Goal: Navigation & Orientation: Find specific page/section

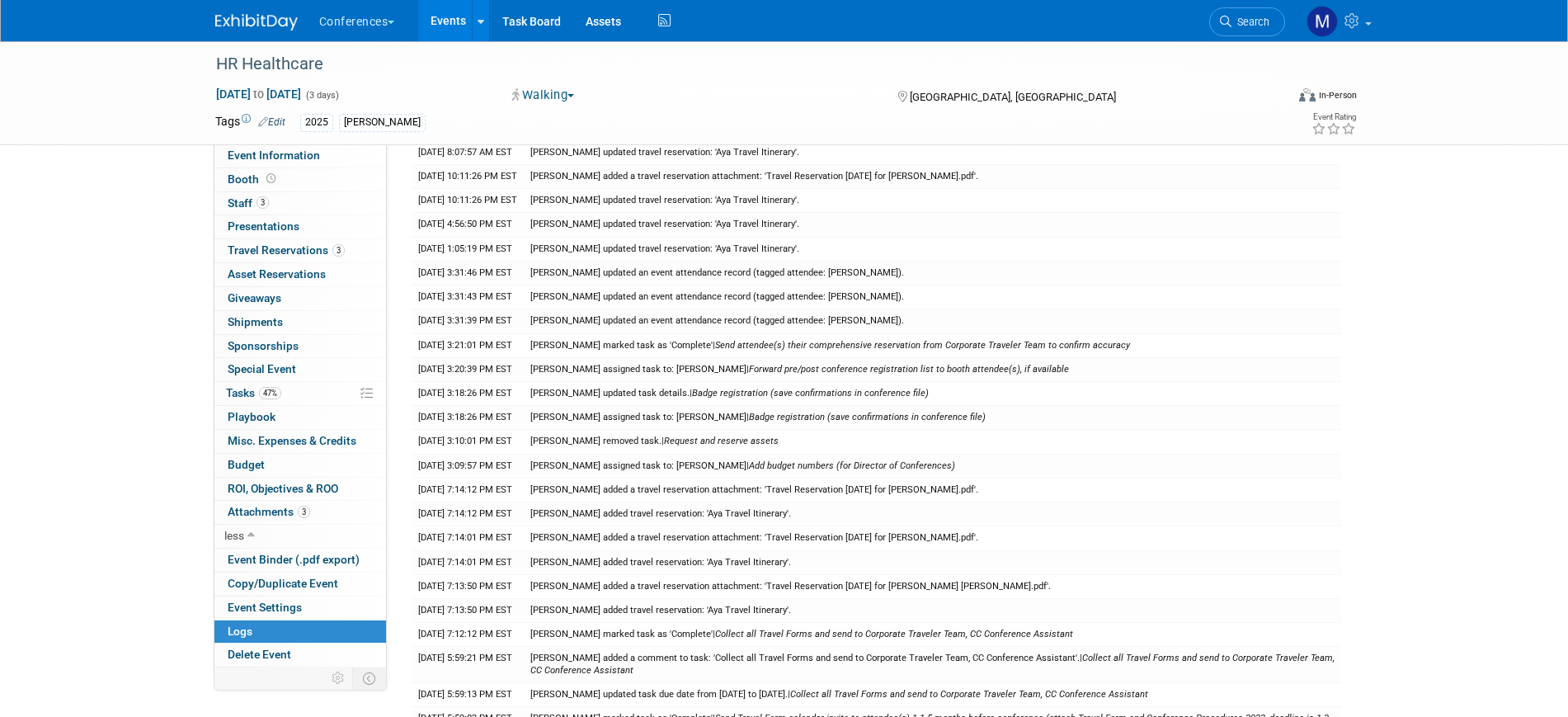
click at [271, 20] on img at bounding box center [256, 22] width 82 height 16
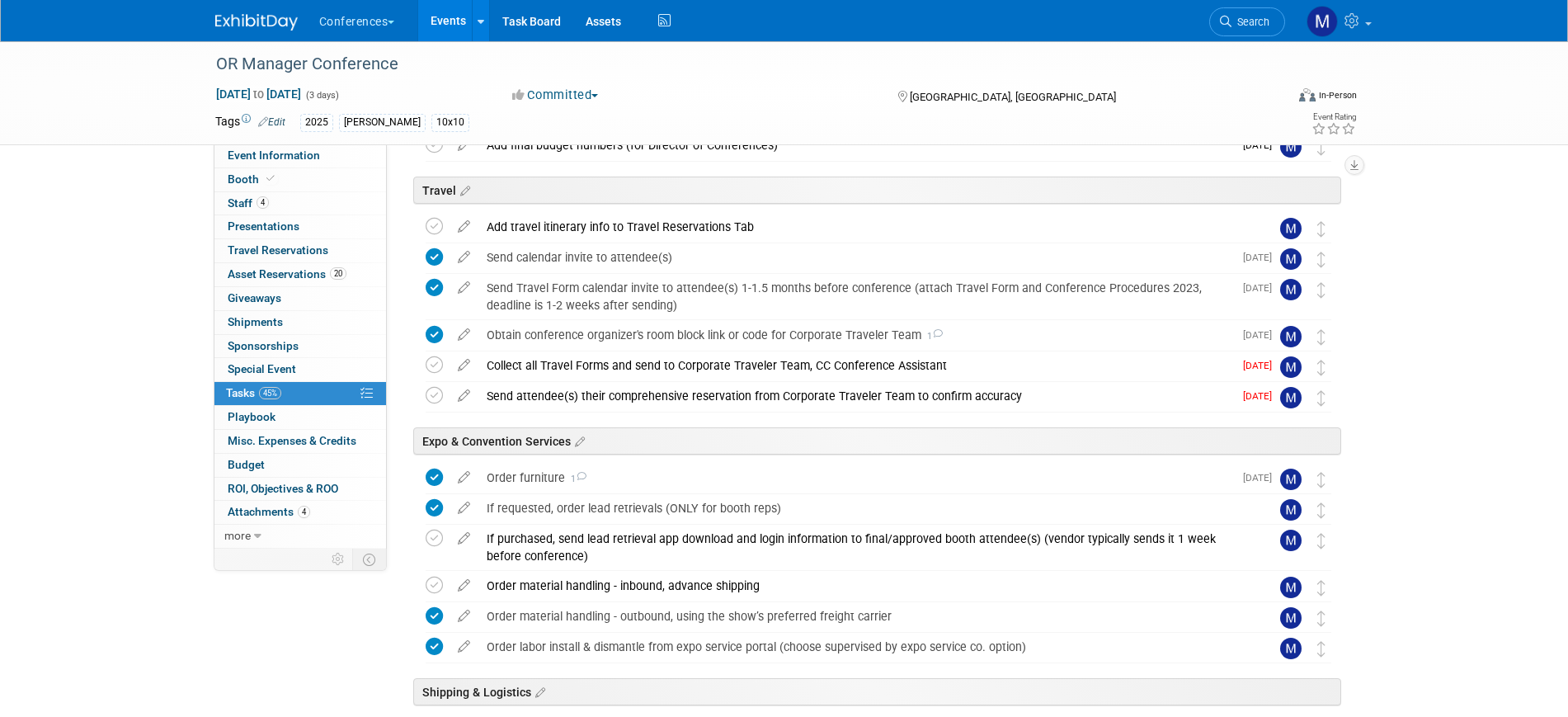
click at [259, 13] on link at bounding box center [267, 14] width 103 height 13
